Goal: Information Seeking & Learning: Learn about a topic

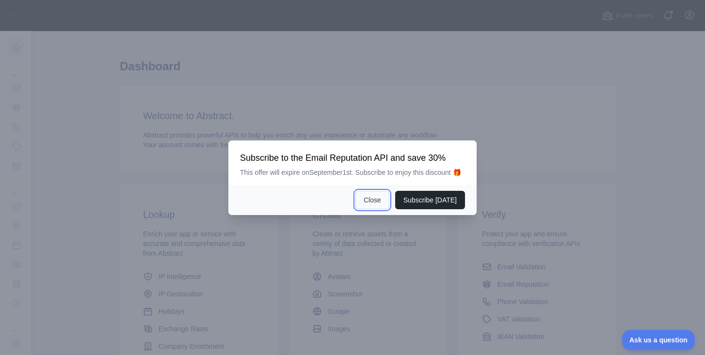
click at [365, 203] on button "Close" at bounding box center [372, 200] width 34 height 18
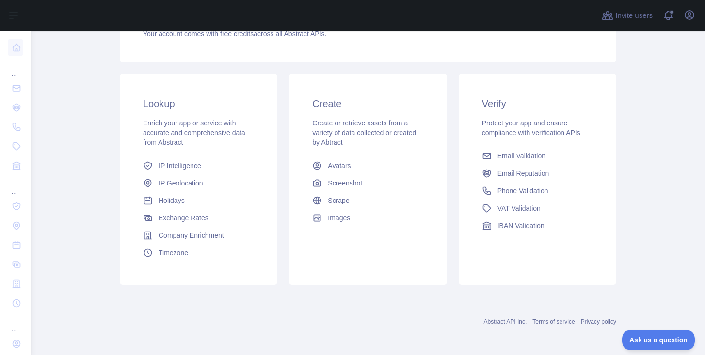
scroll to position [127, 0]
click at [196, 175] on link "IP Geolocation" at bounding box center [198, 181] width 119 height 17
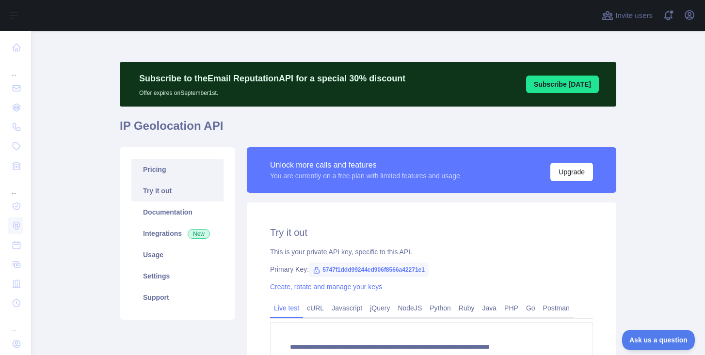
type textarea "**********"
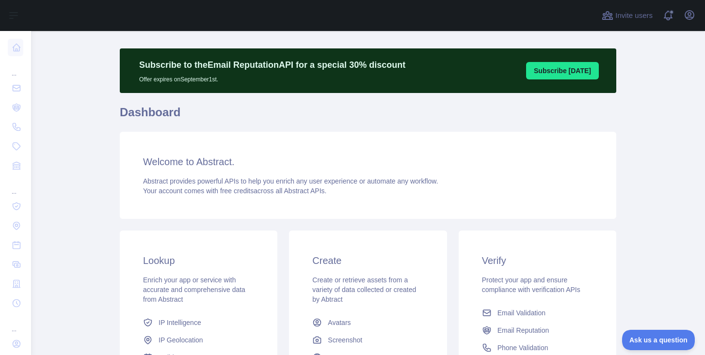
scroll to position [2, 0]
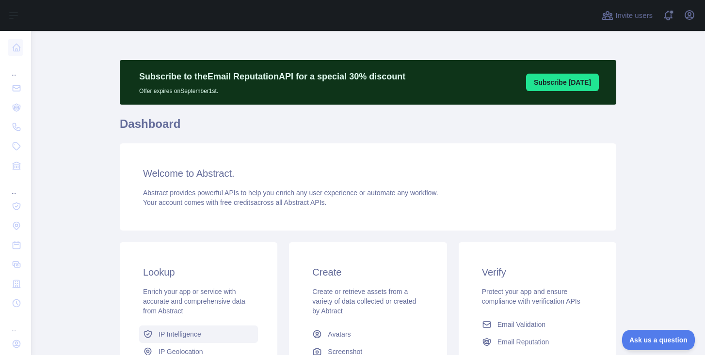
click at [193, 330] on span "IP Intelligence" at bounding box center [179, 335] width 43 height 10
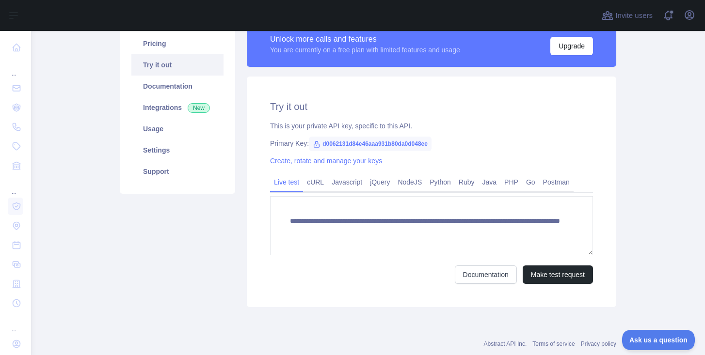
scroll to position [126, 0]
click at [545, 270] on button "Make test request" at bounding box center [557, 274] width 70 height 18
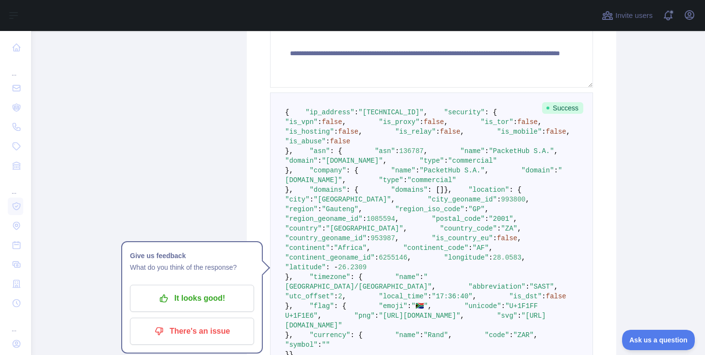
scroll to position [246, 0]
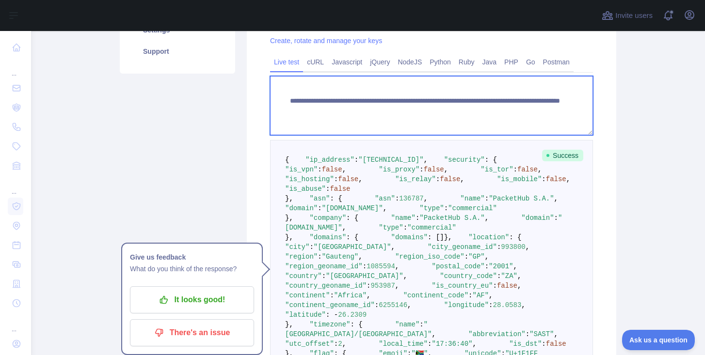
drag, startPoint x: 488, startPoint y: 112, endPoint x: 579, endPoint y: 110, distance: 90.2
click at [577, 112] on textarea "**********" at bounding box center [431, 105] width 323 height 59
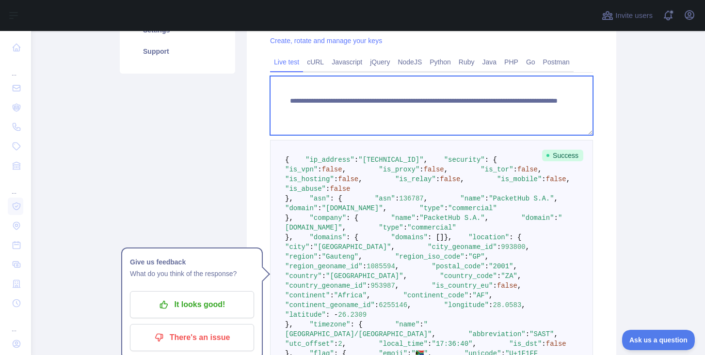
scroll to position [793, 0]
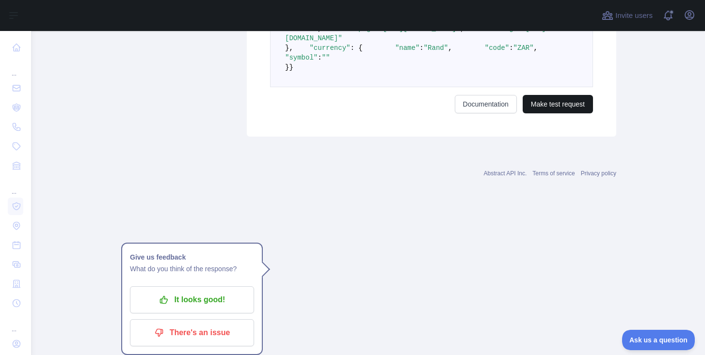
type textarea "**********"
click at [555, 113] on button "Make test request" at bounding box center [557, 104] width 70 height 18
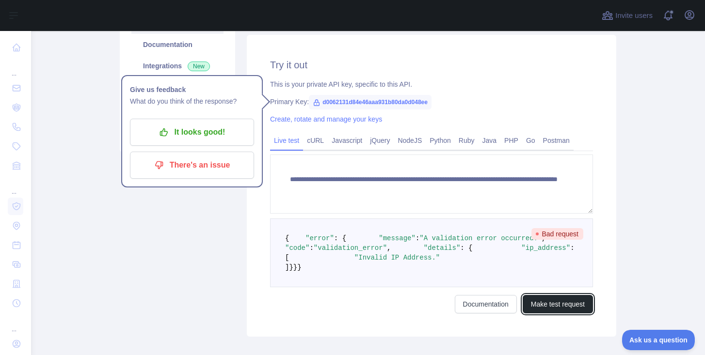
scroll to position [0, 0]
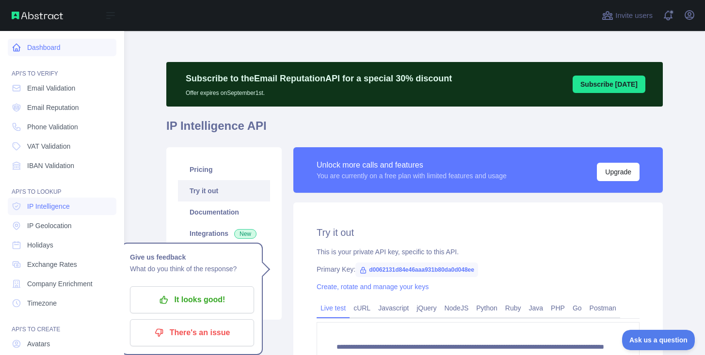
click at [11, 46] on link "Dashboard" at bounding box center [62, 47] width 109 height 17
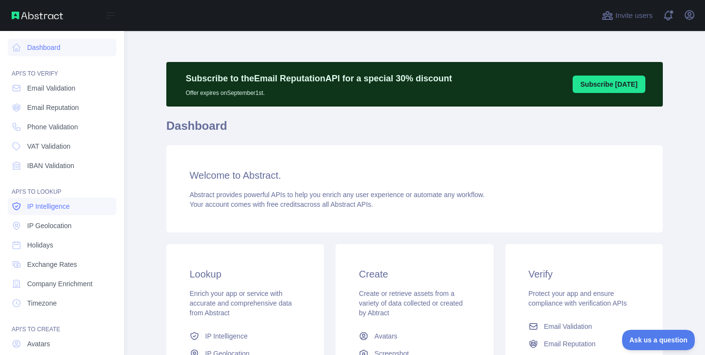
scroll to position [71, 0]
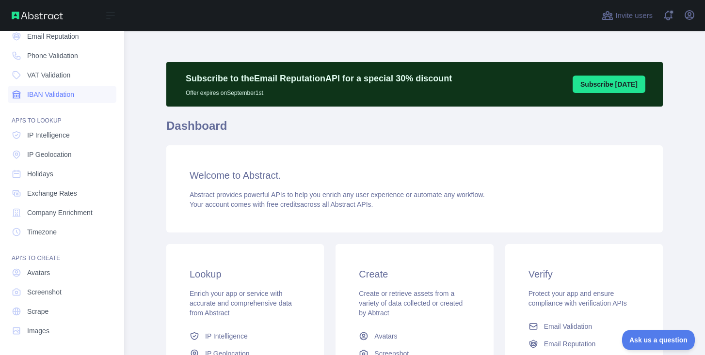
click at [63, 91] on span "IBAN Validation" at bounding box center [50, 95] width 47 height 10
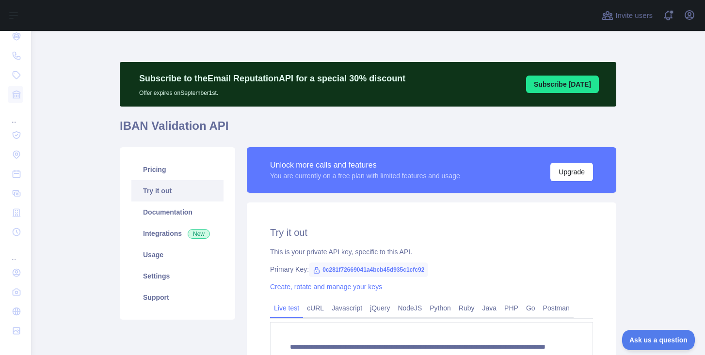
scroll to position [150, 0]
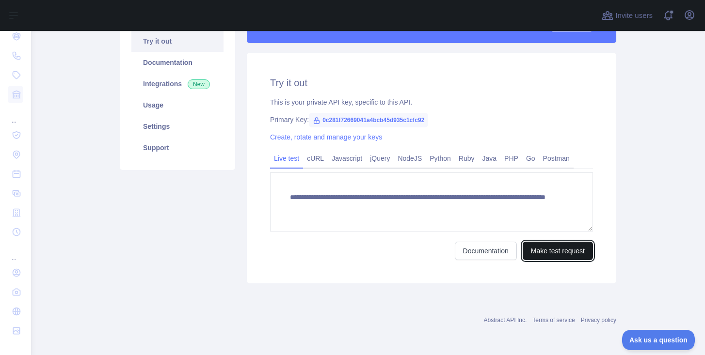
click at [558, 246] on button "Make test request" at bounding box center [557, 251] width 70 height 18
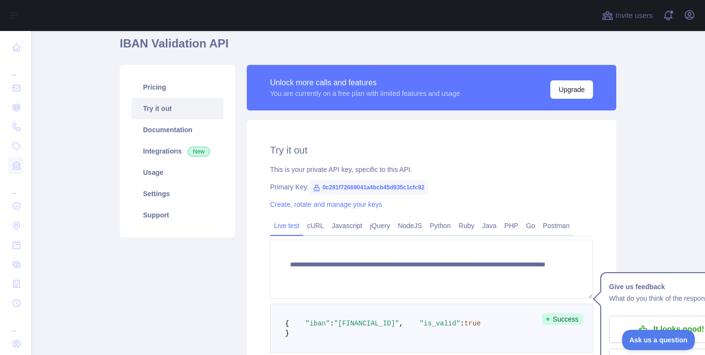
scroll to position [0, 0]
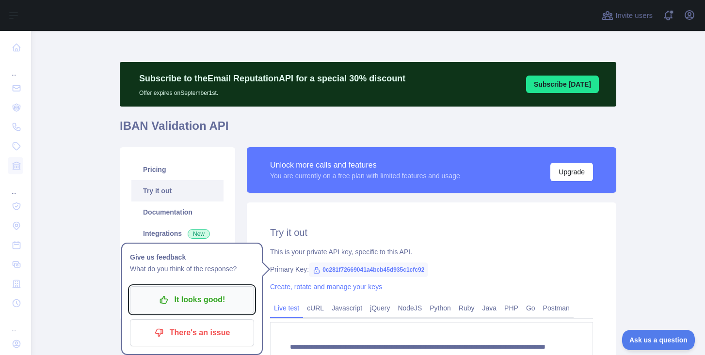
click at [223, 300] on p "It looks good!" at bounding box center [192, 300] width 110 height 16
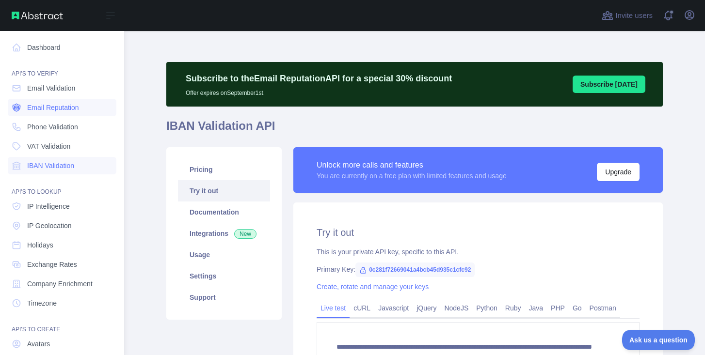
click at [32, 106] on span "Email Reputation" at bounding box center [53, 108] width 52 height 10
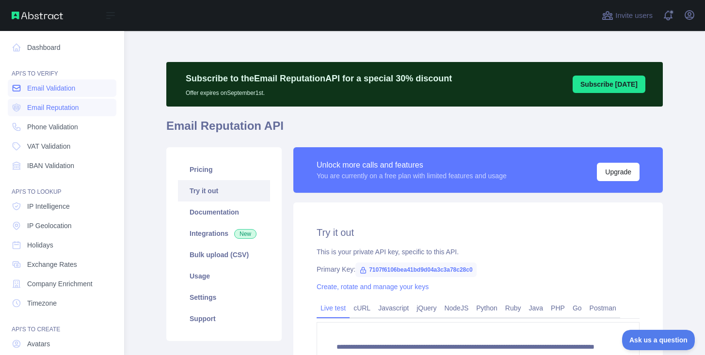
click at [40, 94] on link "Email Validation" at bounding box center [62, 87] width 109 height 17
click at [65, 270] on link "Exchange Rates" at bounding box center [62, 264] width 109 height 17
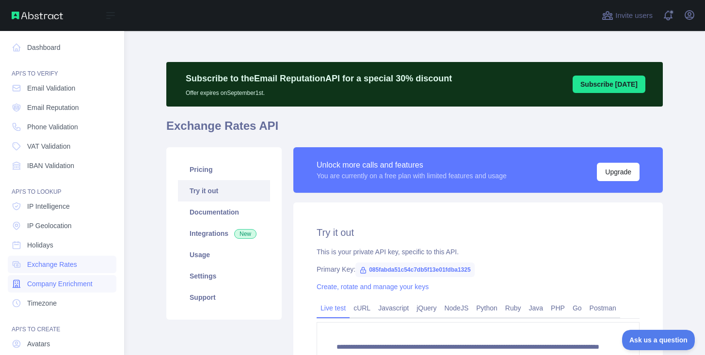
click at [65, 280] on span "Company Enrichment" at bounding box center [59, 284] width 65 height 10
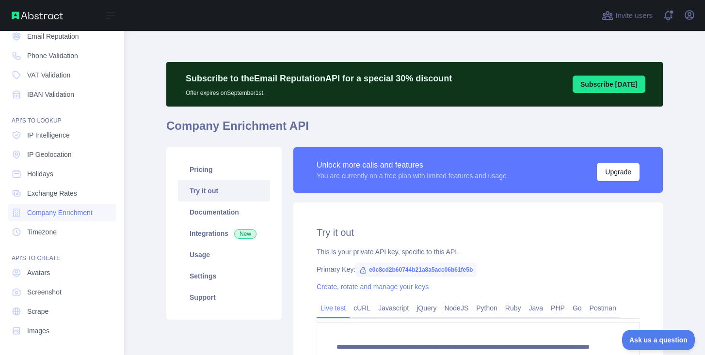
click at [56, 262] on nav "Dashboard API'S TO VERIFY Email Validation Email Reputation Phone Validation VA…" at bounding box center [62, 150] width 109 height 380
click at [57, 272] on link "Avatars" at bounding box center [62, 272] width 109 height 17
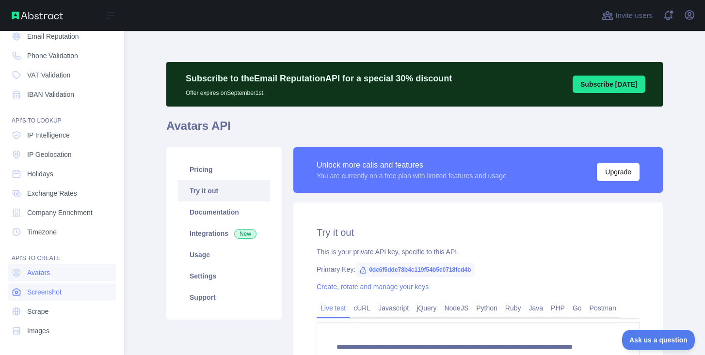
click at [52, 284] on link "Screenshot" at bounding box center [62, 291] width 109 height 17
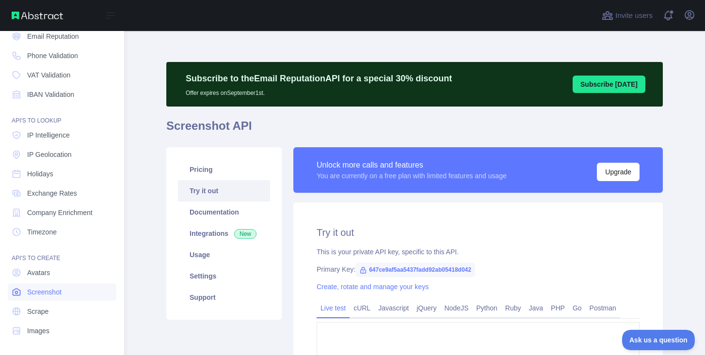
type textarea "**********"
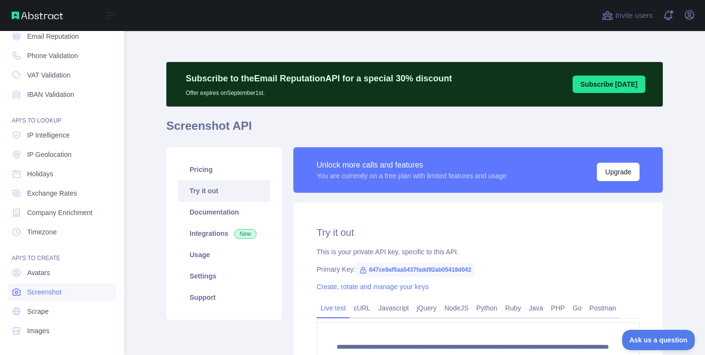
click at [51, 300] on link "Screenshot" at bounding box center [62, 291] width 109 height 17
click at [53, 311] on link "Scrape" at bounding box center [62, 311] width 109 height 17
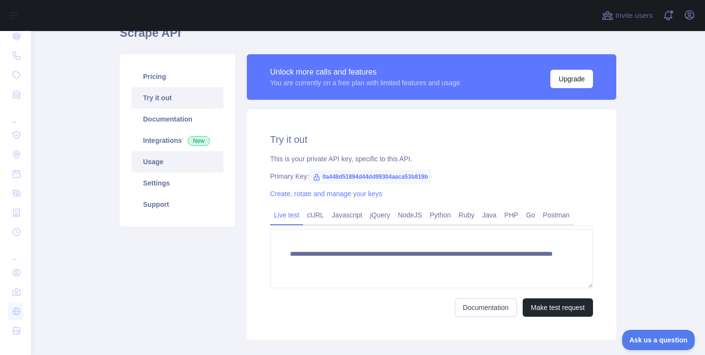
scroll to position [94, 0]
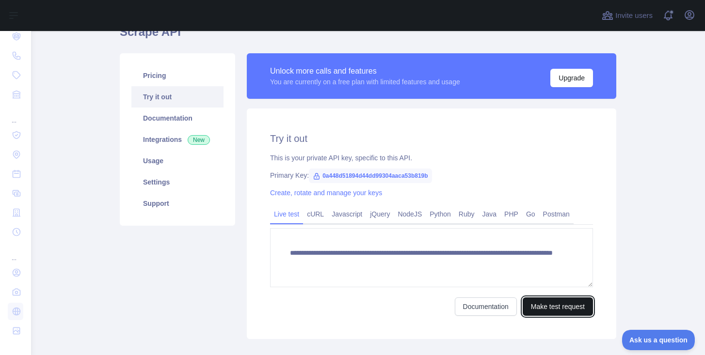
click at [550, 307] on button "Make test request" at bounding box center [557, 307] width 70 height 18
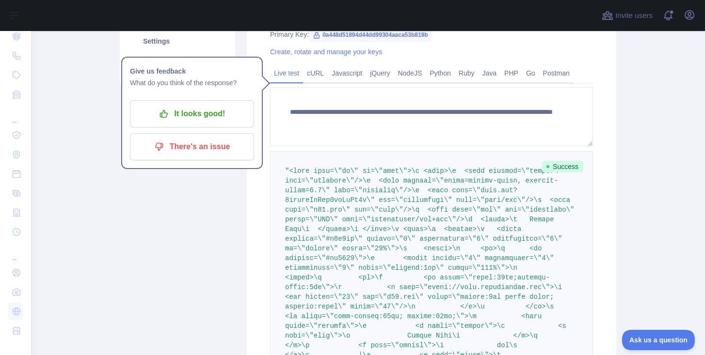
scroll to position [0, 0]
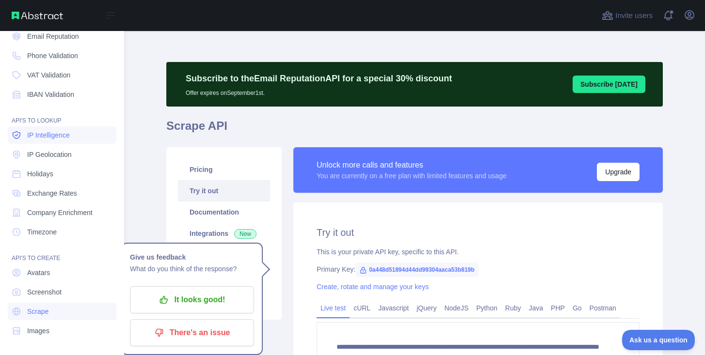
click at [22, 138] on link "IP Intelligence" at bounding box center [62, 134] width 109 height 17
